Goal: Task Accomplishment & Management: Use online tool/utility

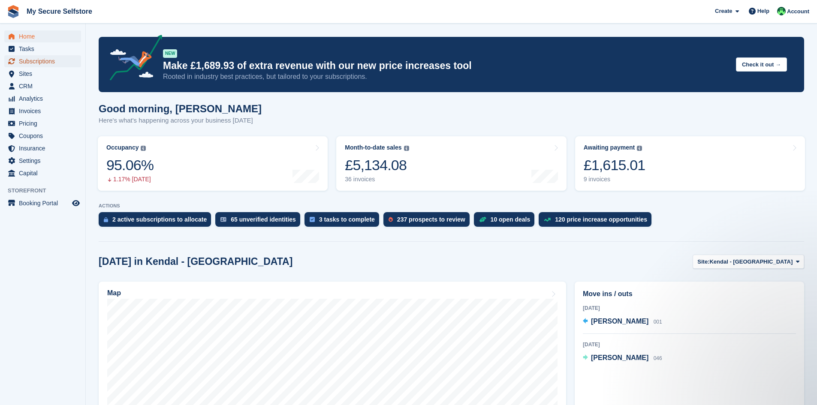
click at [27, 63] on span "Subscriptions" at bounding box center [44, 61] width 51 height 12
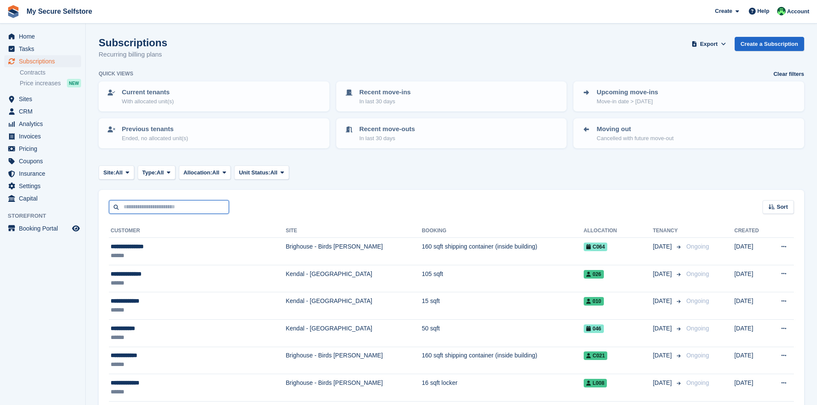
click at [141, 206] on input "text" at bounding box center [169, 207] width 120 height 14
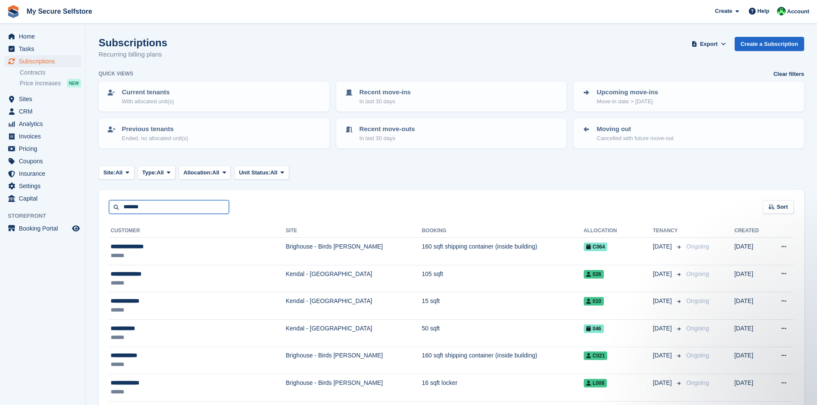
type input "*******"
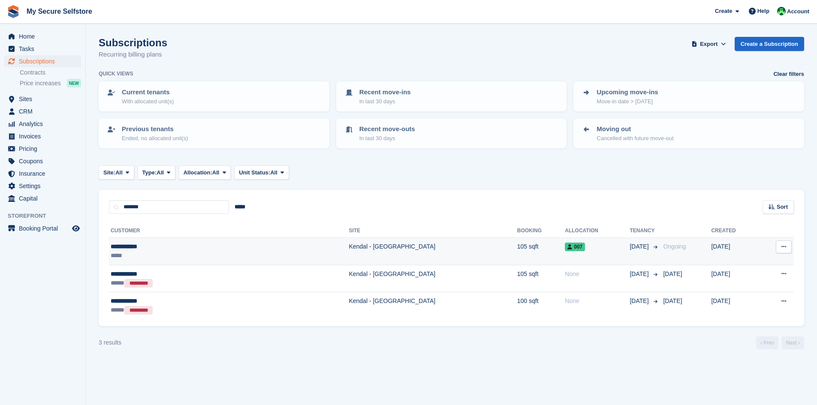
click at [125, 247] on div "**********" at bounding box center [172, 246] width 122 height 9
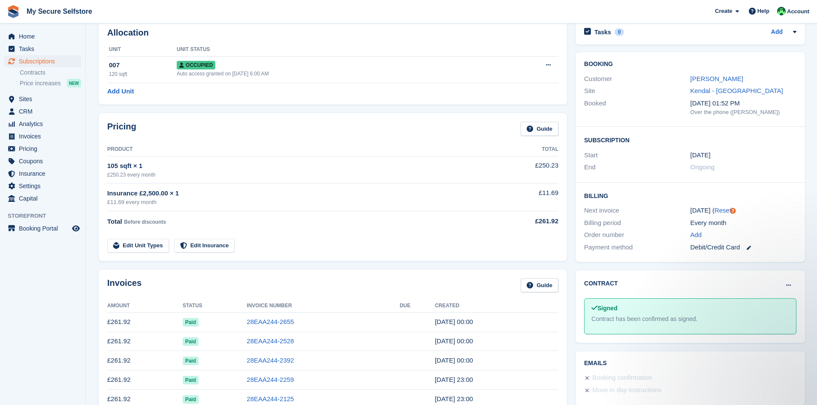
scroll to position [42, 0]
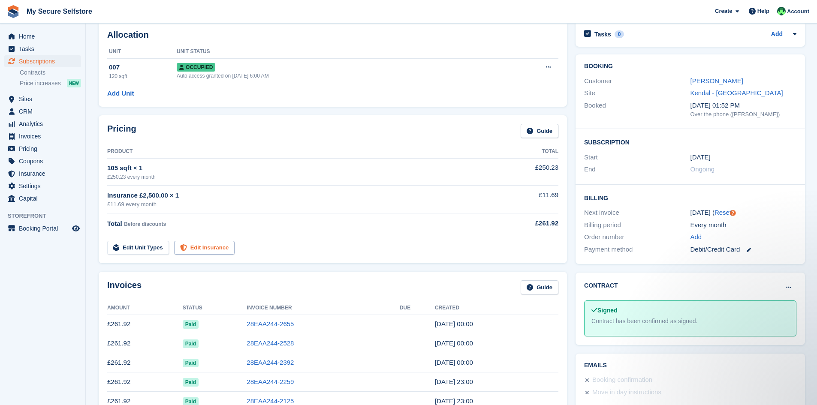
click at [187, 250] on link "Edit Insurance" at bounding box center [204, 248] width 61 height 14
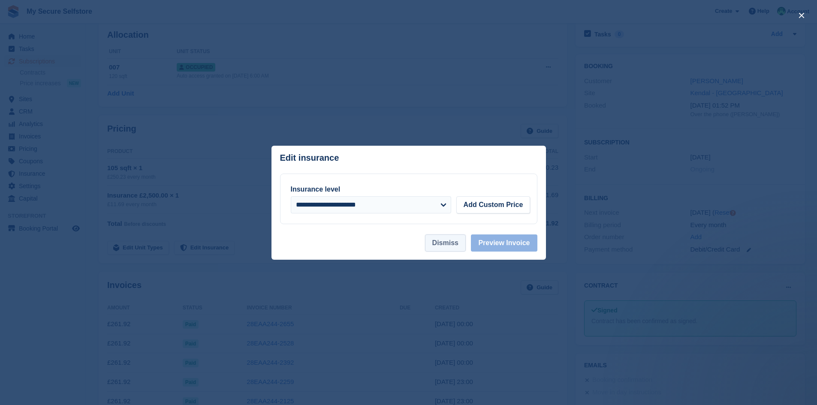
click at [439, 241] on button "Dismiss" at bounding box center [445, 243] width 41 height 17
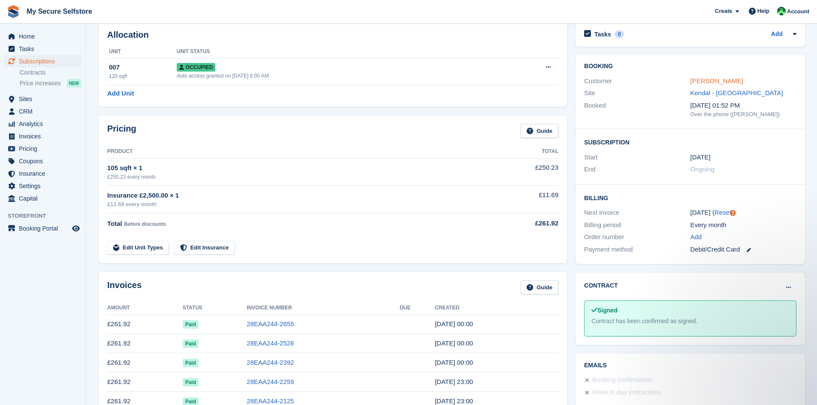
click at [712, 79] on link "Lisa Jackson" at bounding box center [716, 80] width 53 height 7
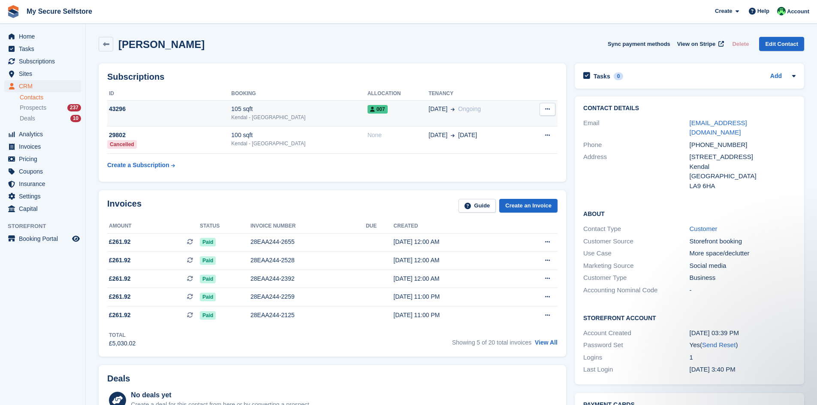
click at [546, 111] on icon at bounding box center [547, 109] width 5 height 6
click at [253, 113] on div "105 sqft" at bounding box center [299, 109] width 136 height 9
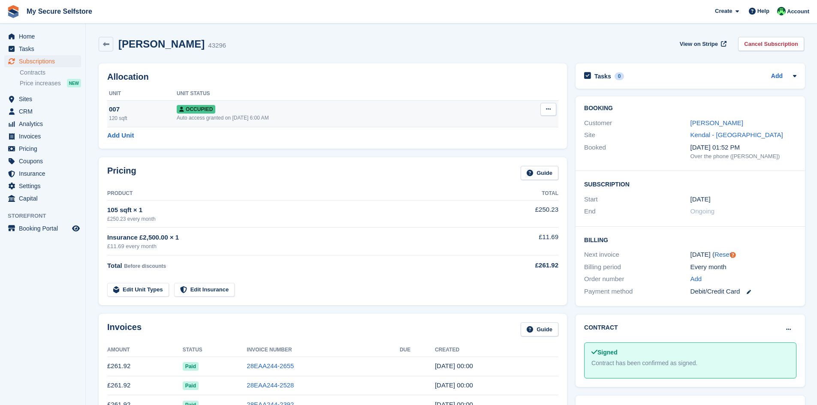
click at [544, 102] on td "Overlock Repossess Deallocate" at bounding box center [527, 113] width 62 height 27
click at [548, 109] on icon at bounding box center [548, 109] width 5 height 6
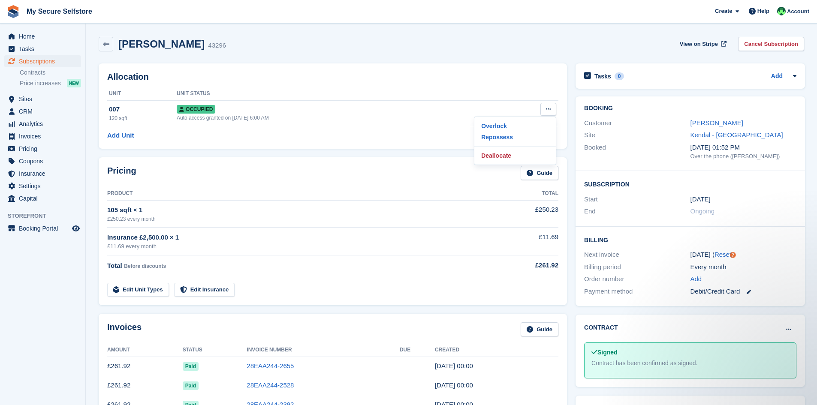
click at [407, 180] on div "Pricing Guide" at bounding box center [332, 175] width 451 height 19
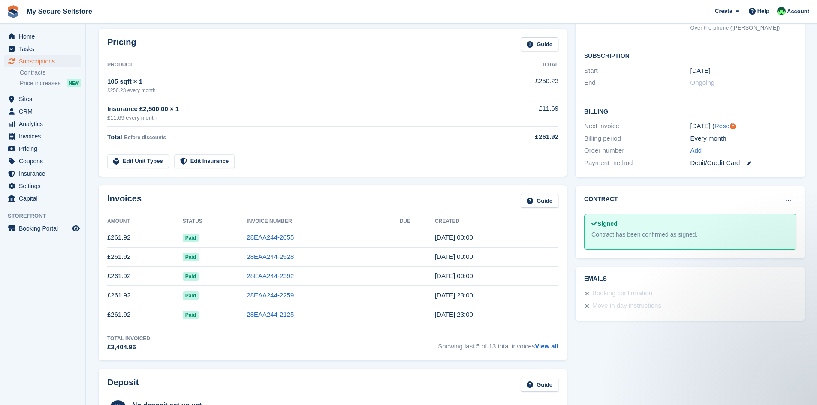
scroll to position [343, 0]
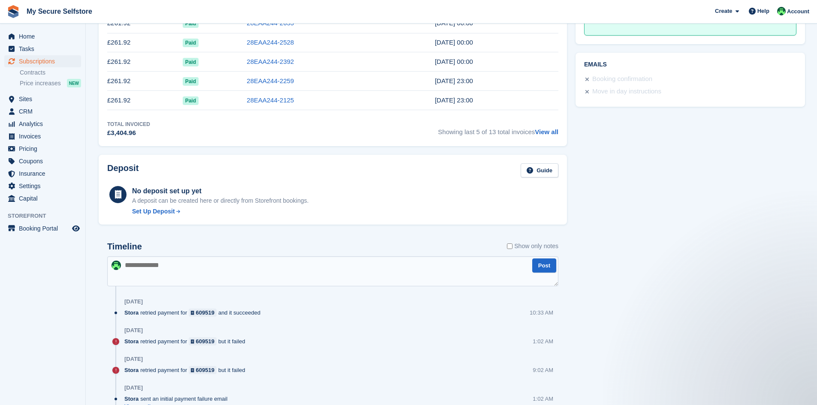
click at [153, 268] on textarea at bounding box center [332, 271] width 451 height 30
type textarea "**********"
click at [542, 267] on button "Post" at bounding box center [544, 266] width 24 height 14
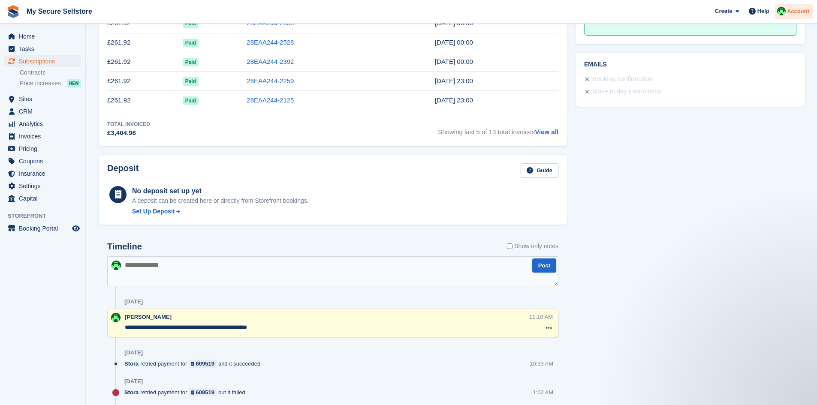
click at [802, 12] on span "Account" at bounding box center [798, 11] width 22 height 9
click at [756, 60] on div "Account & Billing" at bounding box center [745, 63] width 50 height 9
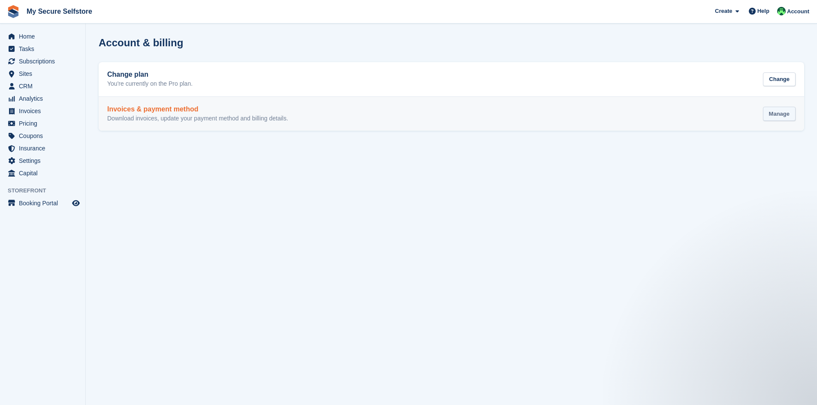
click at [776, 113] on div "Manage" at bounding box center [779, 114] width 33 height 14
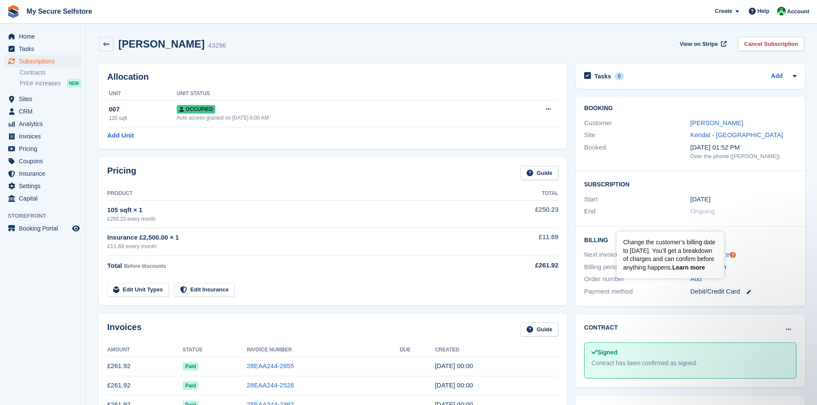
click at [693, 267] on link "Learn more" at bounding box center [688, 267] width 33 height 7
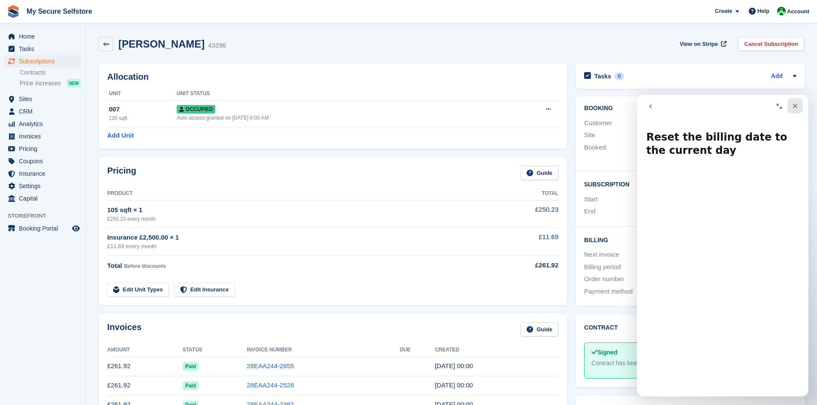
click at [794, 106] on icon "Close" at bounding box center [795, 106] width 5 height 5
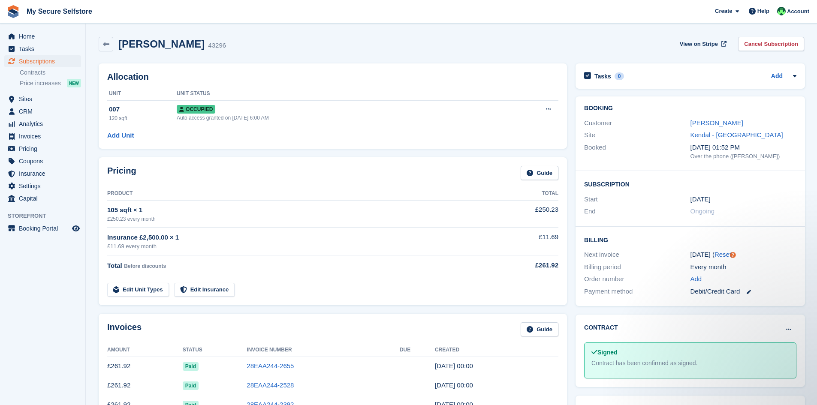
click at [757, 266] on div "Every month" at bounding box center [743, 267] width 106 height 10
click at [714, 254] on link "Reset" at bounding box center [722, 254] width 17 height 7
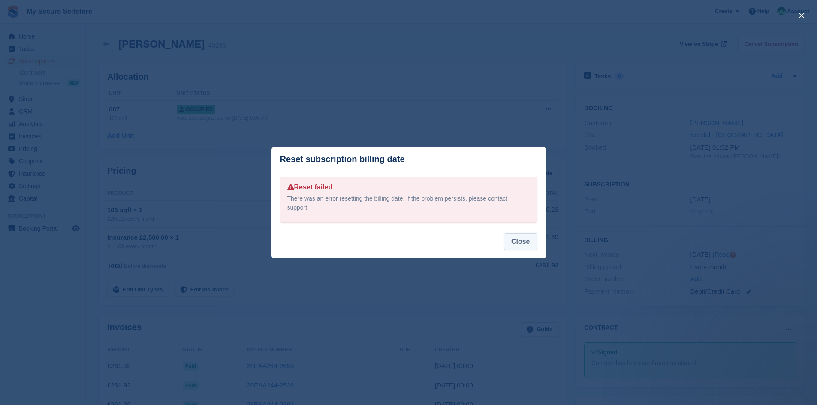
click at [517, 238] on button "Close" at bounding box center [520, 241] width 33 height 17
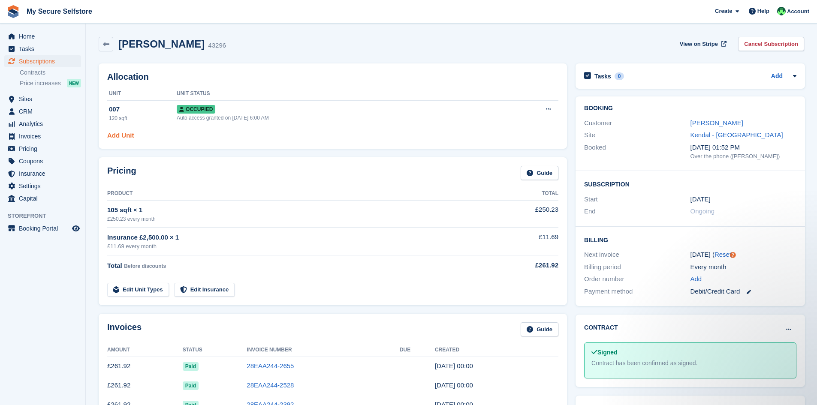
click at [126, 136] on link "Add Unit" at bounding box center [120, 136] width 27 height 10
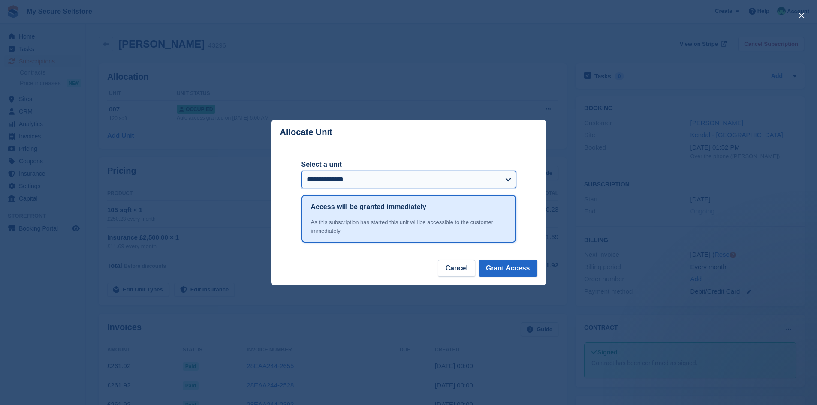
click at [509, 179] on select "**********" at bounding box center [408, 179] width 214 height 17
click at [469, 270] on button "Cancel" at bounding box center [456, 268] width 37 height 17
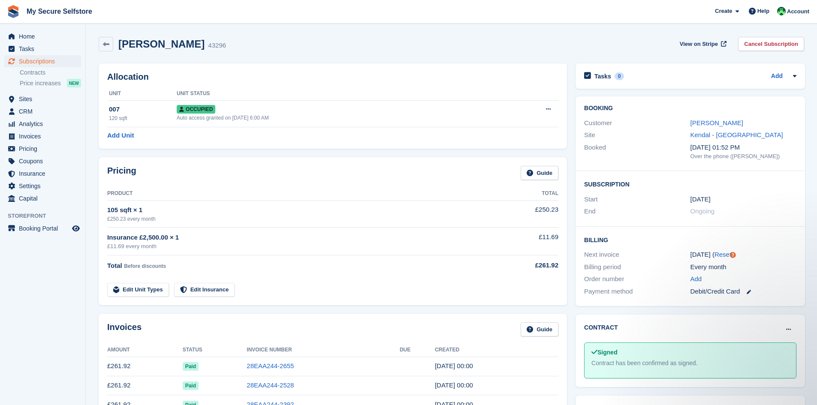
click at [750, 251] on div "17 Jul ( Reset )" at bounding box center [743, 255] width 106 height 10
click at [732, 255] on circle "Tooltip anchor" at bounding box center [732, 255] width 5 height 5
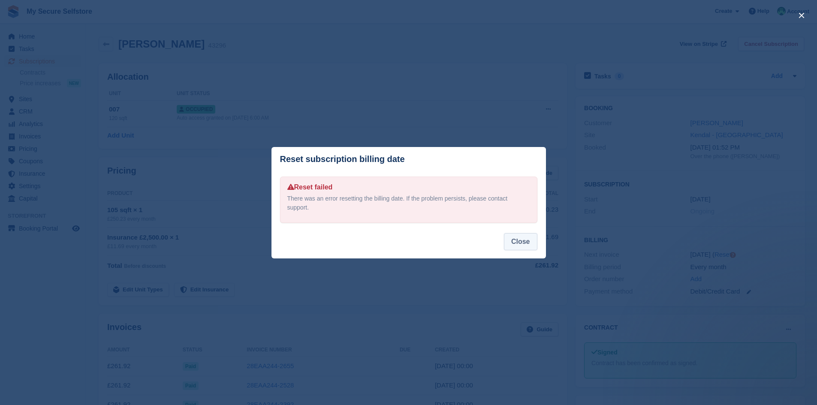
click at [518, 237] on button "Close" at bounding box center [520, 241] width 33 height 17
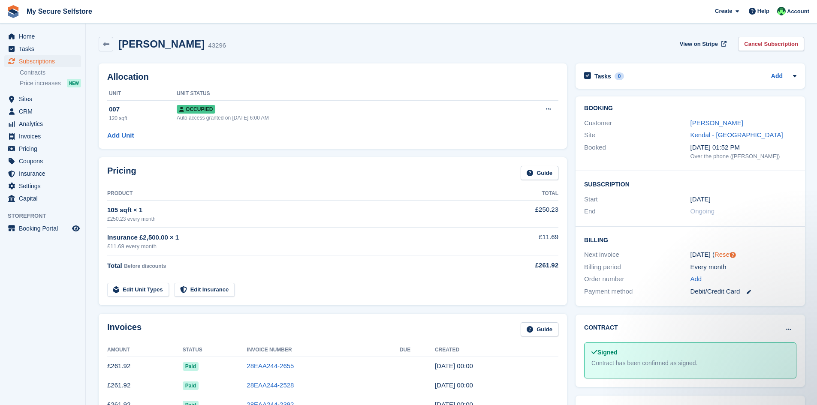
click at [717, 253] on link "Reset" at bounding box center [722, 254] width 17 height 7
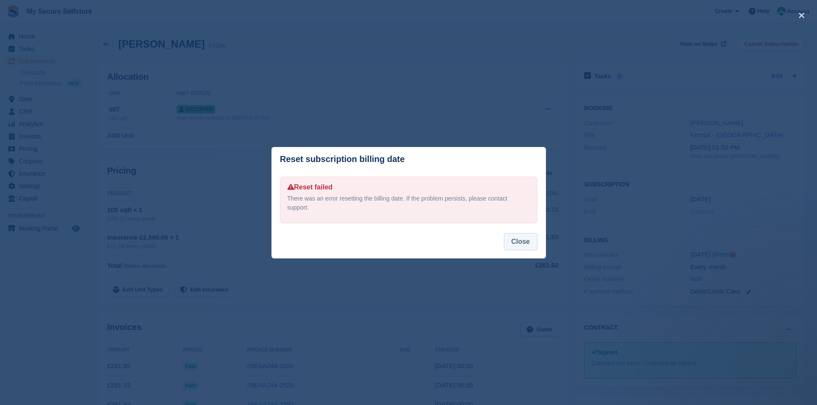
click at [526, 238] on button "Close" at bounding box center [520, 241] width 33 height 17
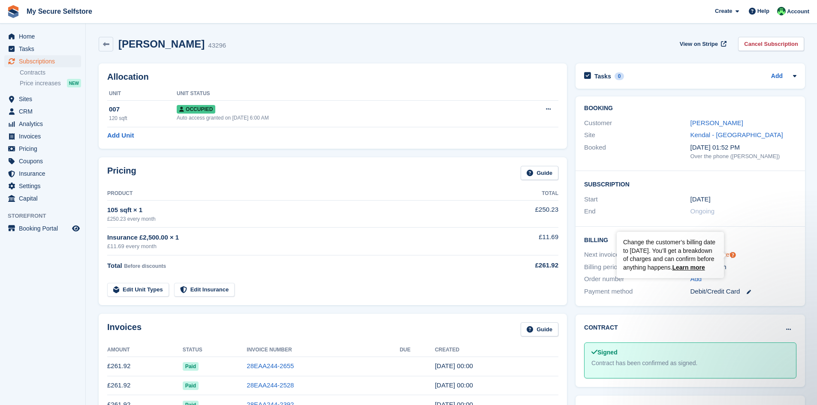
click at [734, 254] on icon "Tooltip anchor" at bounding box center [732, 255] width 7 height 7
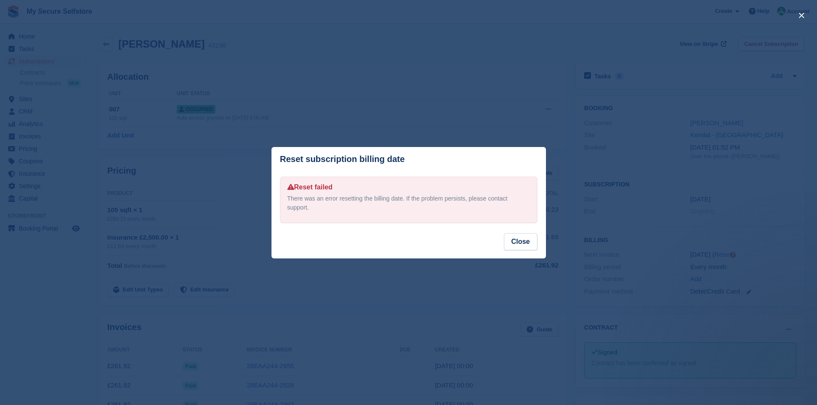
click at [537, 237] on footer "Close" at bounding box center [408, 245] width 274 height 25
click at [525, 242] on button "Close" at bounding box center [520, 241] width 33 height 17
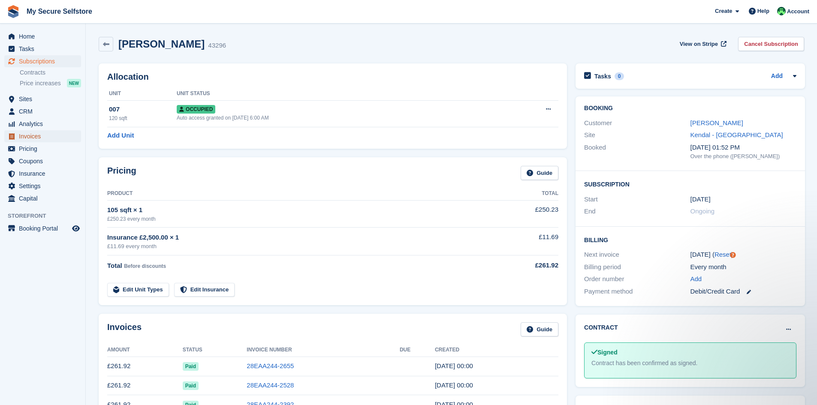
click at [26, 135] on span "Invoices" at bounding box center [44, 136] width 51 height 12
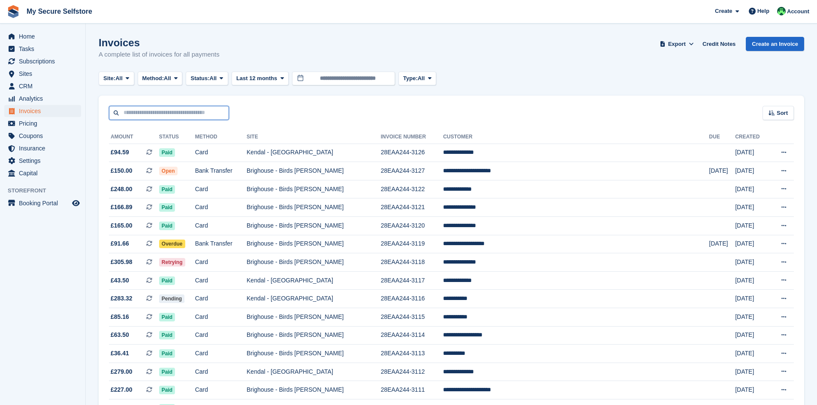
click at [175, 107] on input "text" at bounding box center [169, 113] width 120 height 14
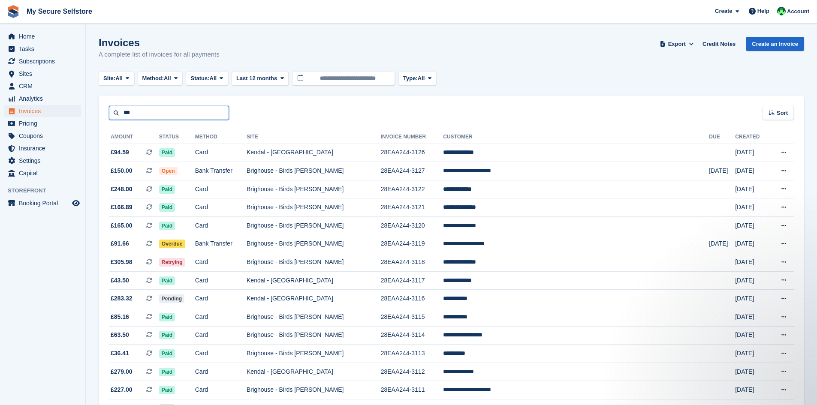
type input "*******"
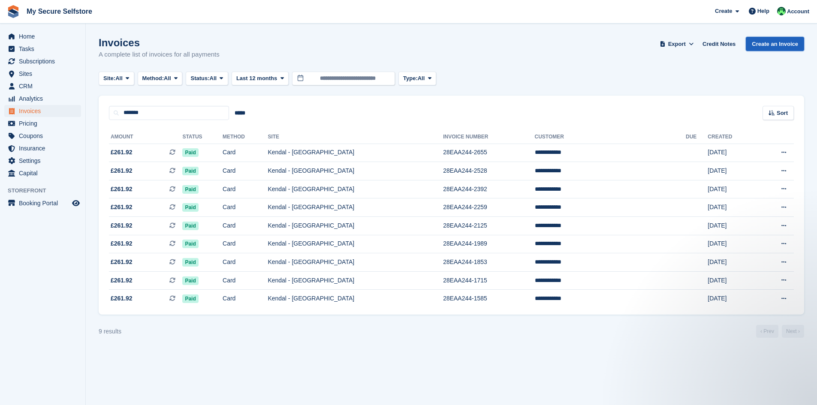
click at [779, 45] on link "Create an Invoice" at bounding box center [775, 44] width 58 height 14
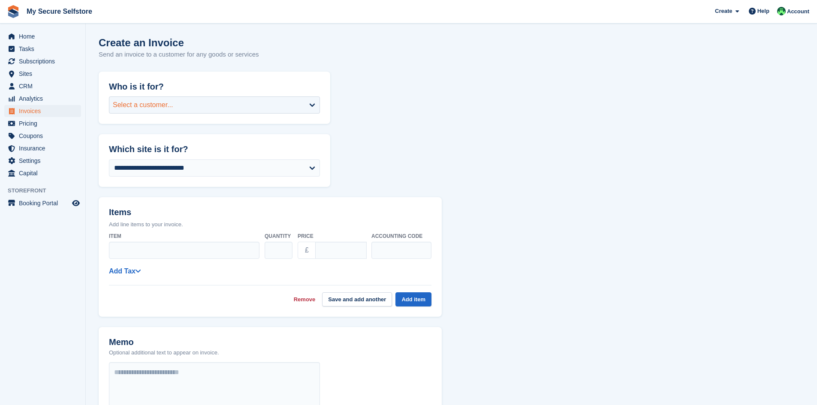
click at [312, 103] on div "Select a customer..." at bounding box center [214, 104] width 211 height 17
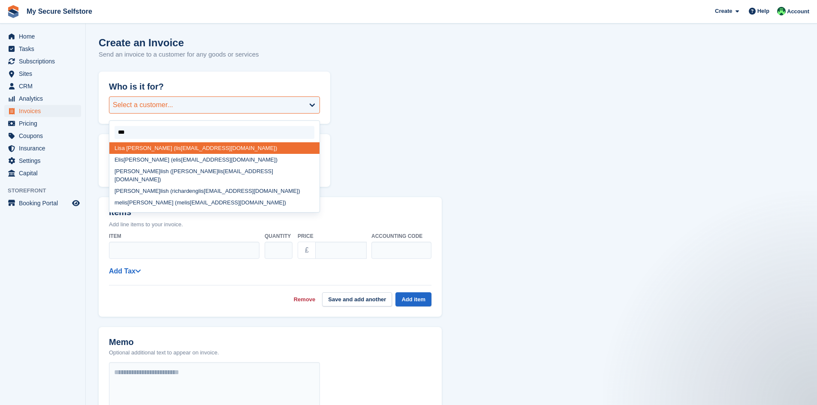
type input "****"
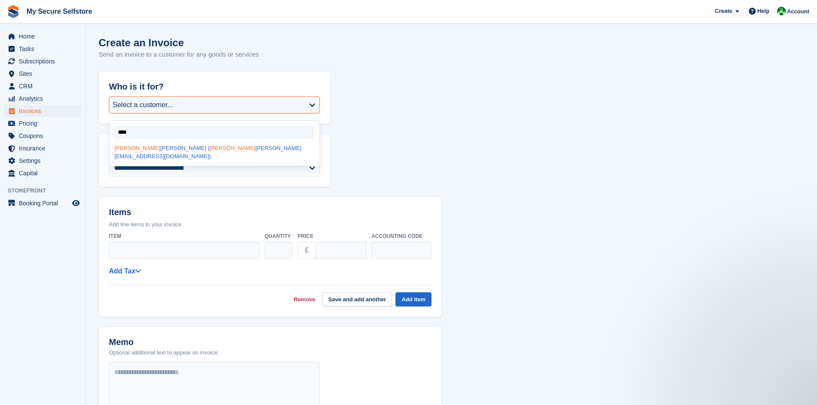
click at [256, 148] on div "Lisa Jackson ( lisa greg@hotmail.co.uk)" at bounding box center [214, 152] width 210 height 20
select select "*****"
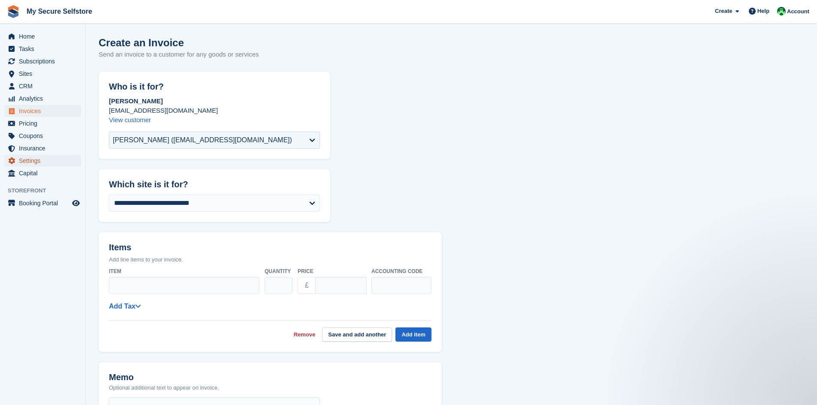
click at [26, 160] on span "Settings" at bounding box center [44, 161] width 51 height 12
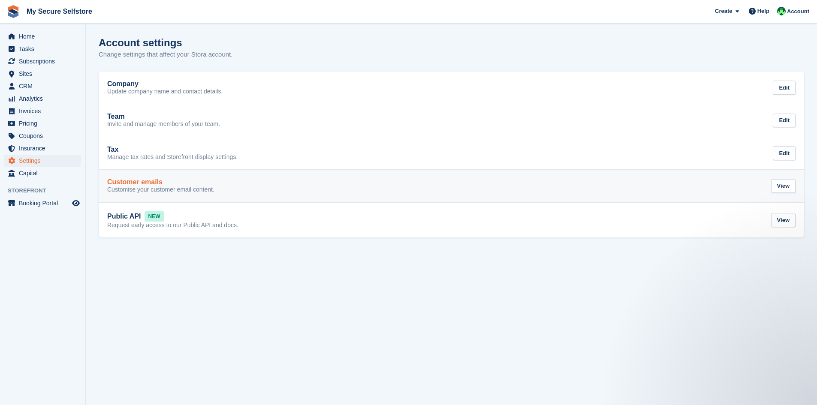
click at [123, 181] on h2 "Customer emails" at bounding box center [134, 182] width 55 height 8
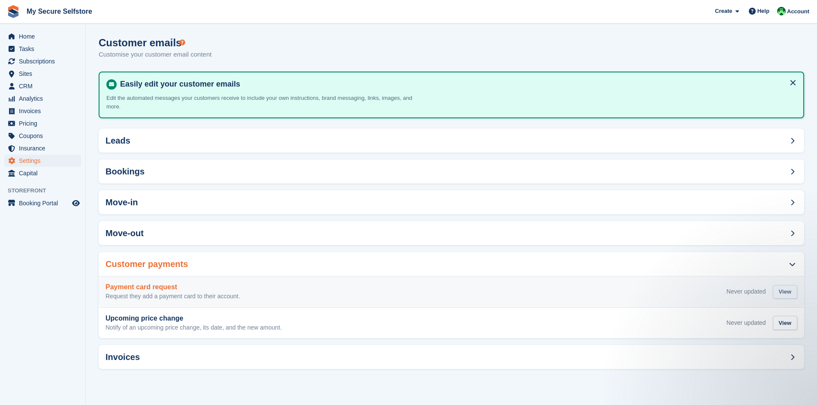
click at [789, 285] on div "View" at bounding box center [785, 292] width 24 height 14
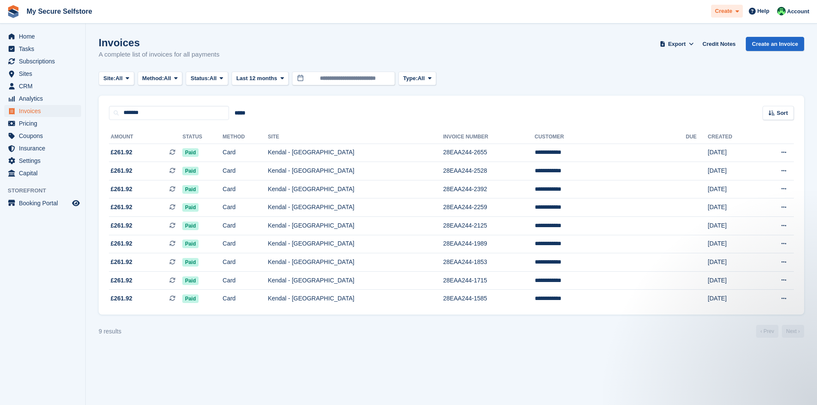
click at [739, 13] on icon at bounding box center [736, 12] width 3 height 6
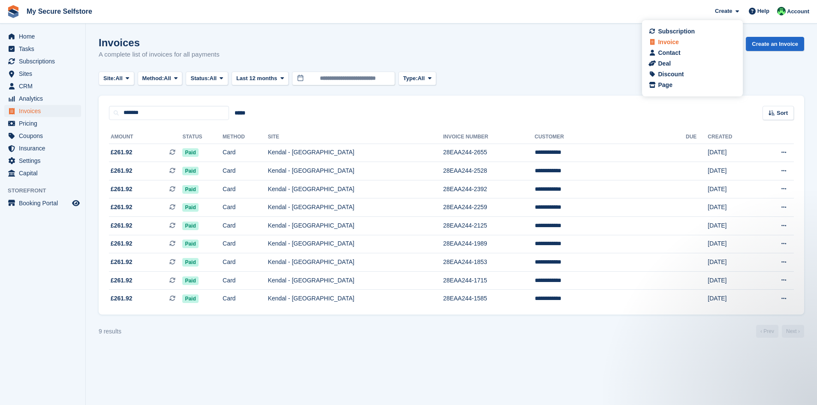
click at [682, 42] on div "Invoice" at bounding box center [692, 42] width 84 height 9
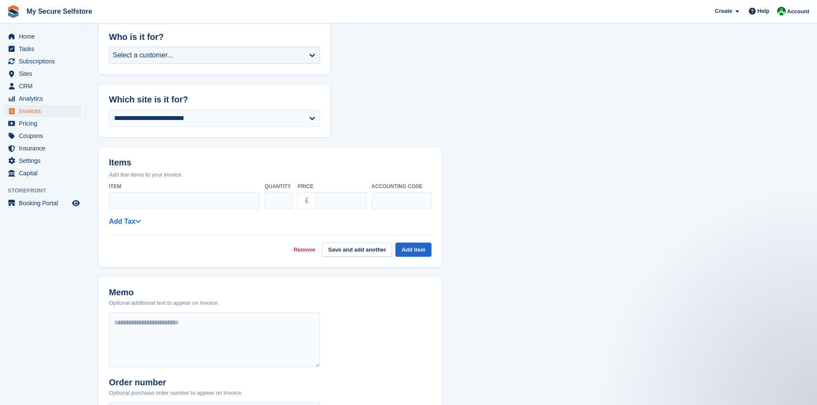
scroll to position [189, 0]
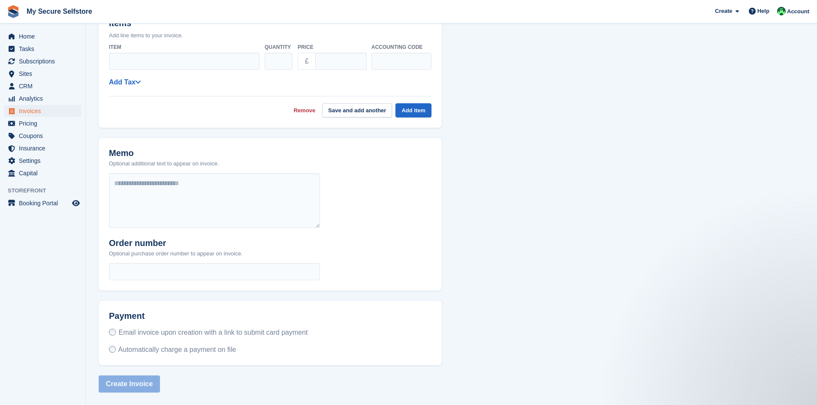
click at [316, 340] on div "Email invoice upon creation with a link to submit card payment Automatically ch…" at bounding box center [215, 347] width 232 height 38
click at [257, 332] on span "Email invoice upon creation with a link to submit card payment" at bounding box center [212, 332] width 189 height 7
click at [333, 331] on div "Payment Email invoice upon creation with a link to submit card payment Automati…" at bounding box center [270, 333] width 343 height 65
